Goal: Information Seeking & Learning: Find specific page/section

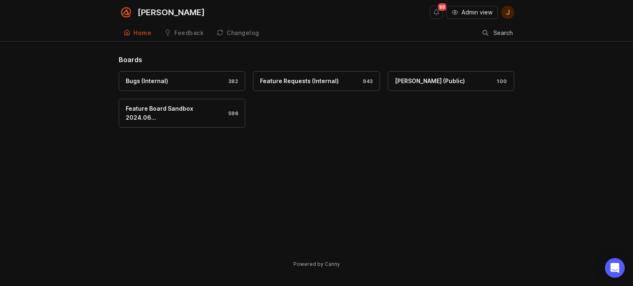
click at [481, 10] on span "Admin view" at bounding box center [476, 12] width 31 height 8
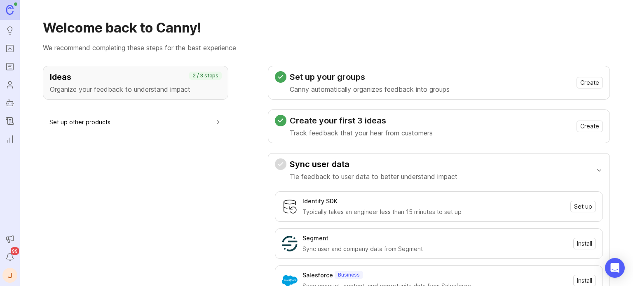
click at [8, 53] on icon "Portal" at bounding box center [9, 49] width 9 height 10
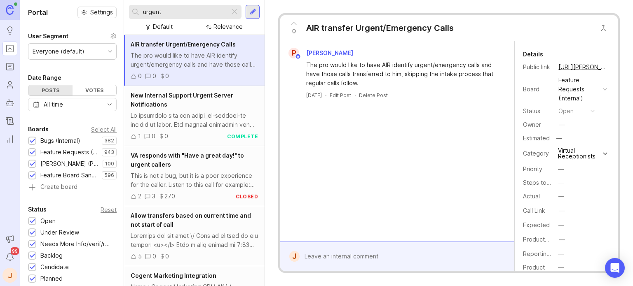
click at [235, 12] on div at bounding box center [234, 12] width 10 height 11
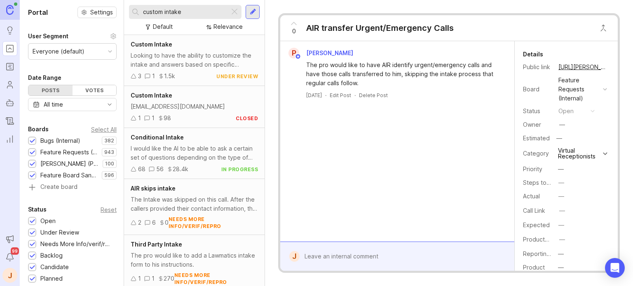
type input "custom intake"
click at [182, 157] on div "I would like the AI to be able to ask a certain set of questions depending on t…" at bounding box center [194, 153] width 127 height 18
